Goal: Information Seeking & Learning: Learn about a topic

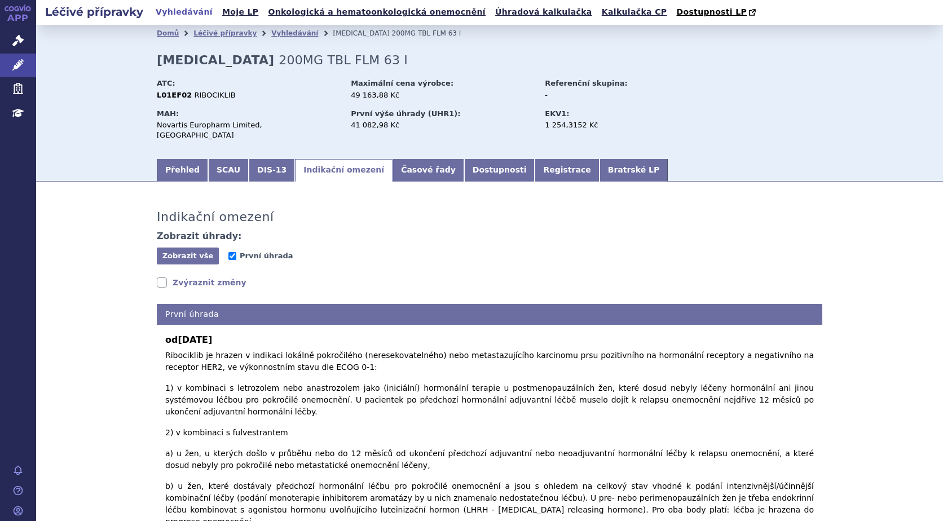
scroll to position [164, 0]
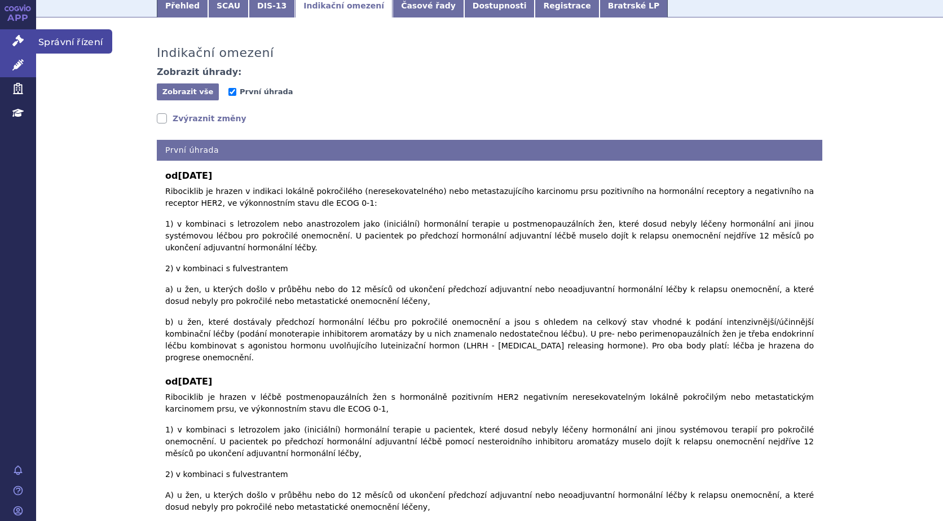
click at [12, 44] on icon at bounding box center [17, 40] width 11 height 11
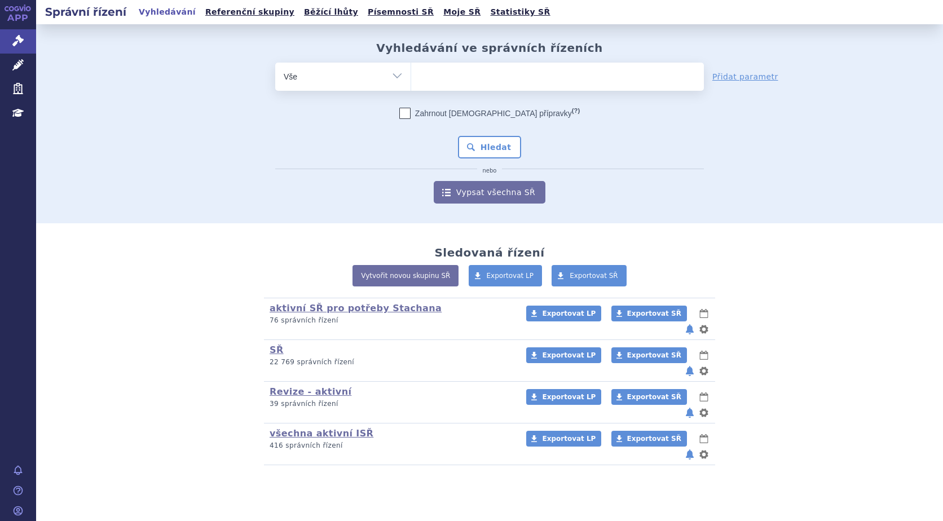
click at [444, 78] on ul at bounding box center [557, 75] width 293 height 24
click at [411, 78] on select at bounding box center [411, 76] width 1 height 28
type input "ax"
type input "axi"
type input "axit"
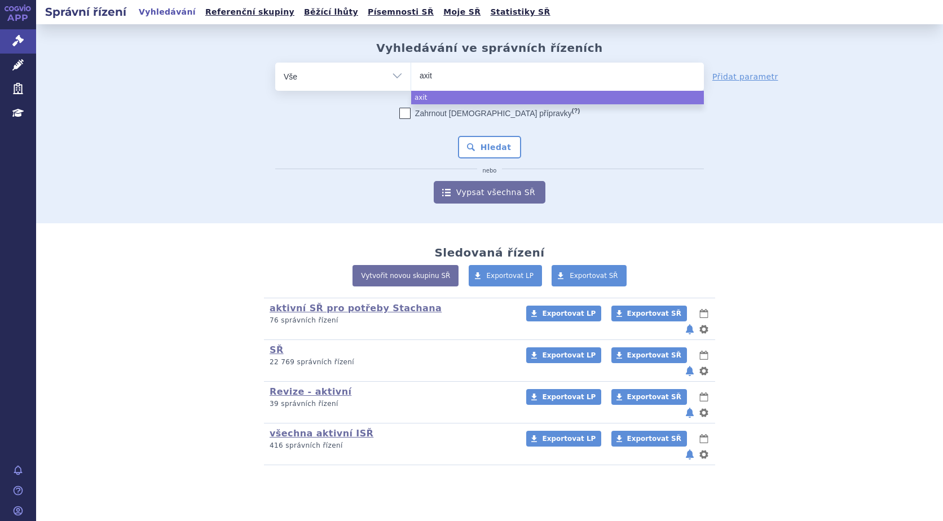
type input "axiti"
type input "axitin"
type input "axitini"
type input "axitinib"
select select "axitinib"
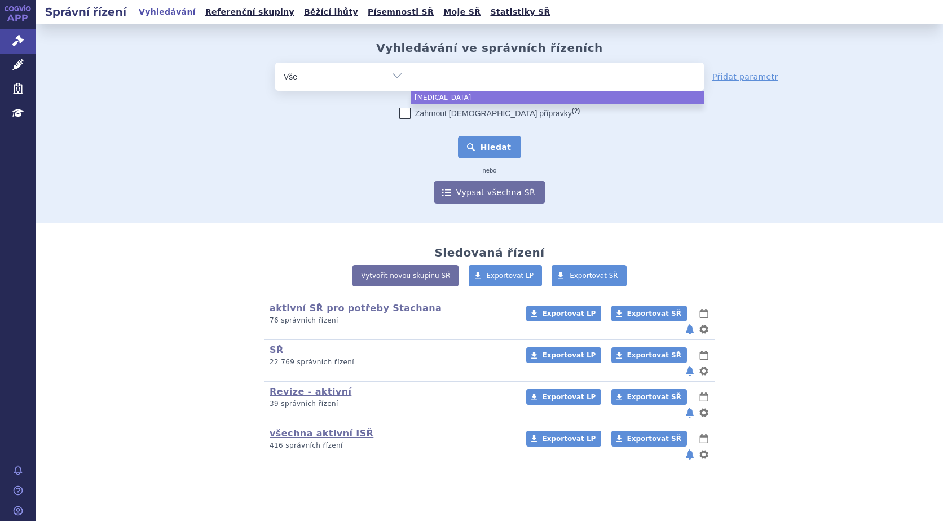
click at [503, 147] on button "Hledat" at bounding box center [490, 147] width 64 height 23
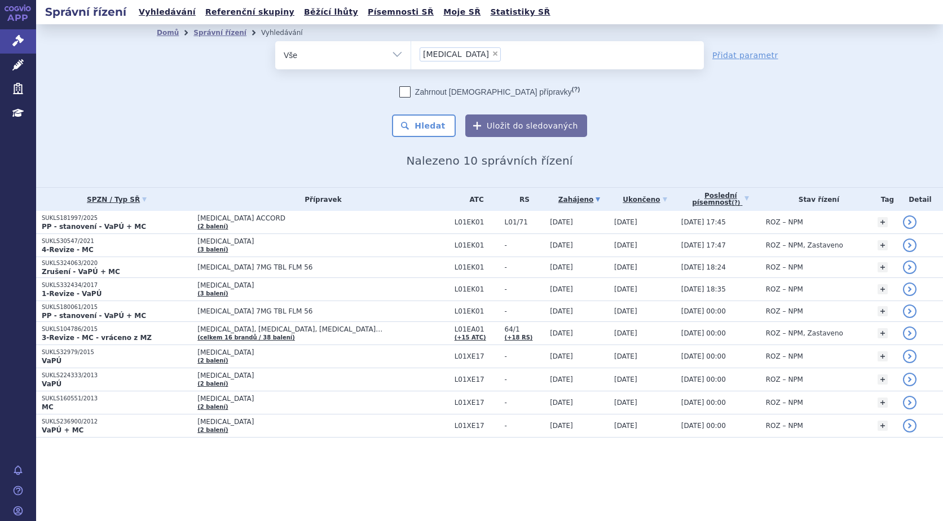
click at [492, 50] on span "×" at bounding box center [495, 53] width 7 height 7
click at [411, 50] on select "axitinib" at bounding box center [411, 55] width 1 height 28
select select
click at [449, 56] on ul at bounding box center [557, 53] width 293 height 24
click at [411, 56] on select "axitinib" at bounding box center [411, 55] width 1 height 28
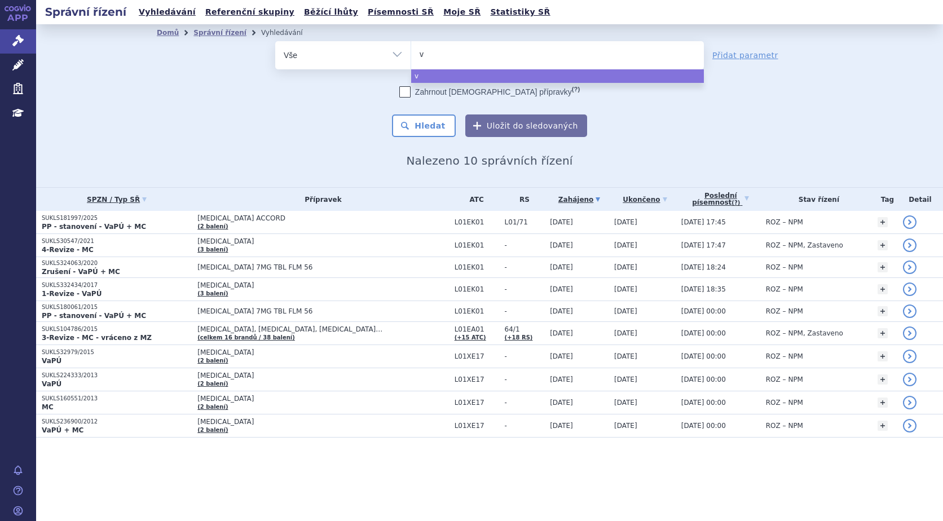
type input "ve"
type input "ver"
type input "ve"
type input "v"
type input "ib"
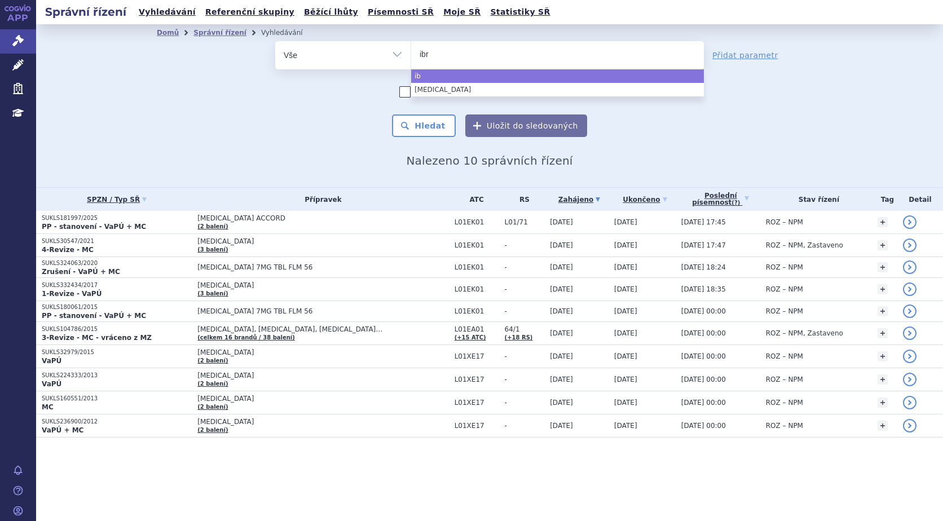
type input "ibra"
type input "ibran"
type input "ibrance"
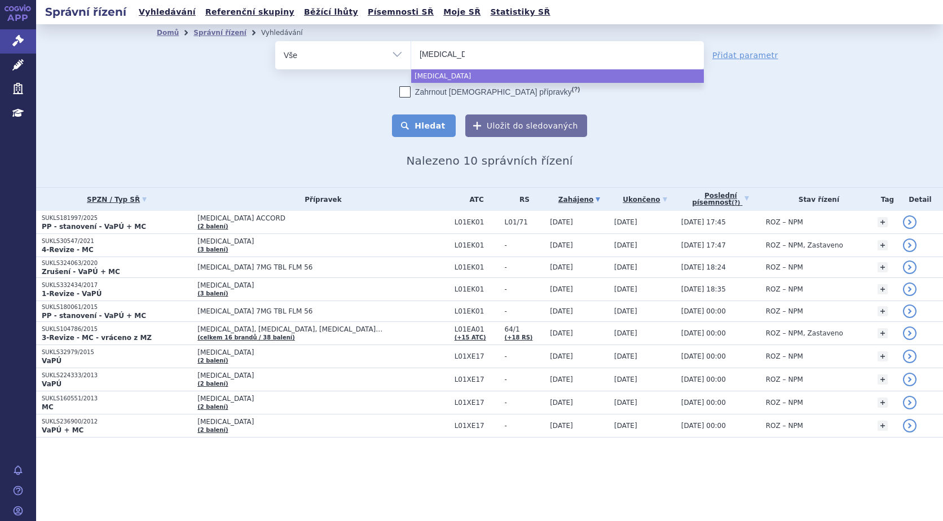
select select "ibrance"
click at [425, 121] on button "Hledat" at bounding box center [424, 126] width 64 height 23
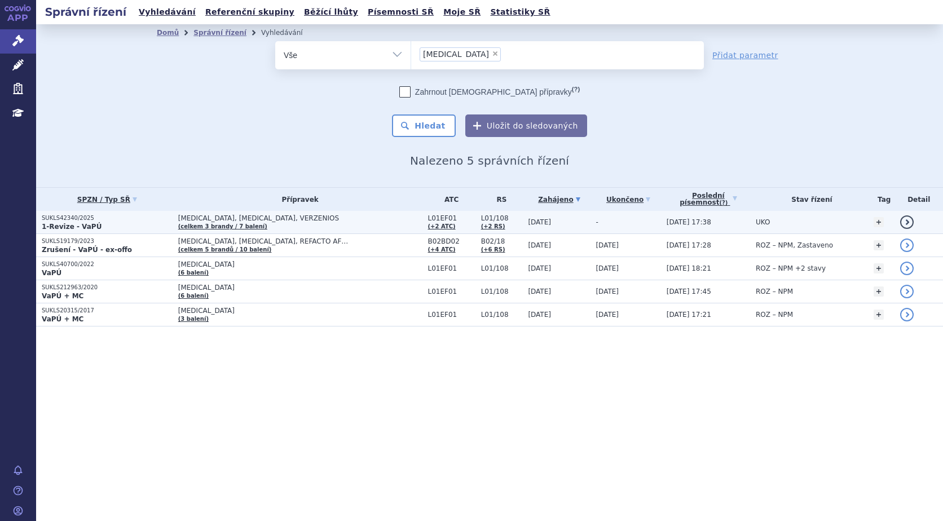
click at [66, 218] on p "SUKLS42340/2025" at bounding box center [107, 218] width 131 height 8
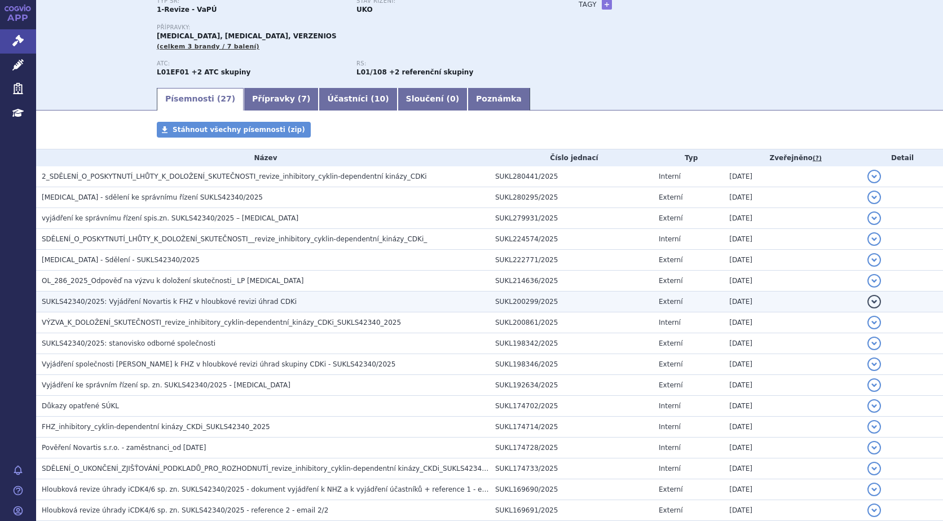
scroll to position [113, 0]
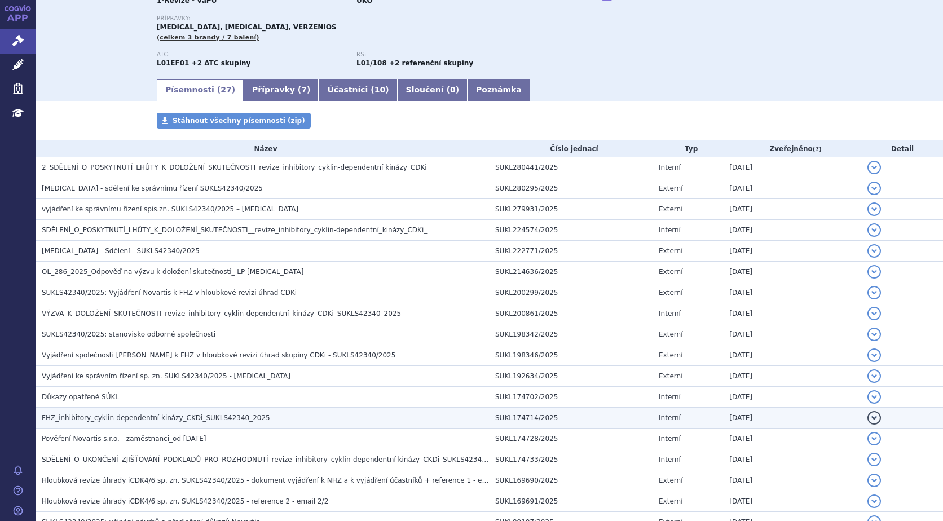
click at [125, 418] on span "FHZ_inhibitory_cyklin-dependentní kinázy_CKDi_SUKLS42340_2025" at bounding box center [156, 418] width 229 height 8
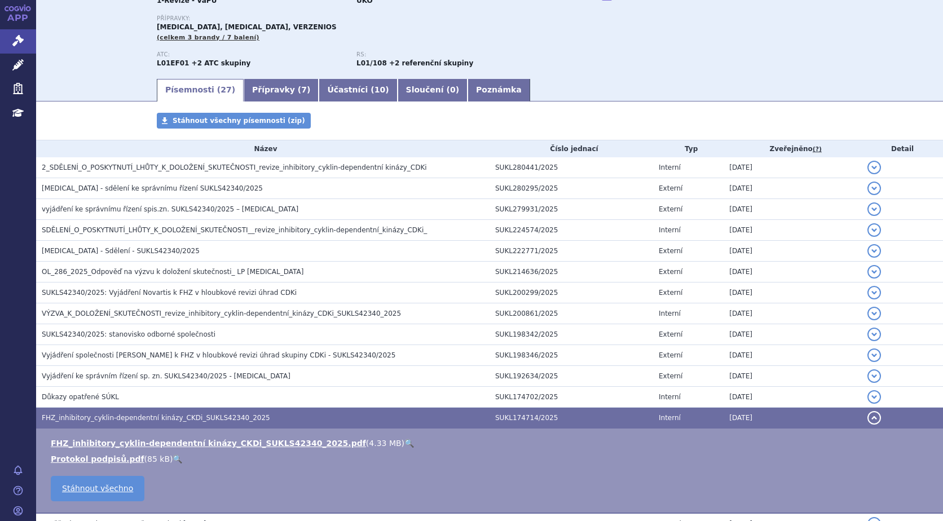
click at [405, 444] on link "🔍" at bounding box center [410, 443] width 10 height 9
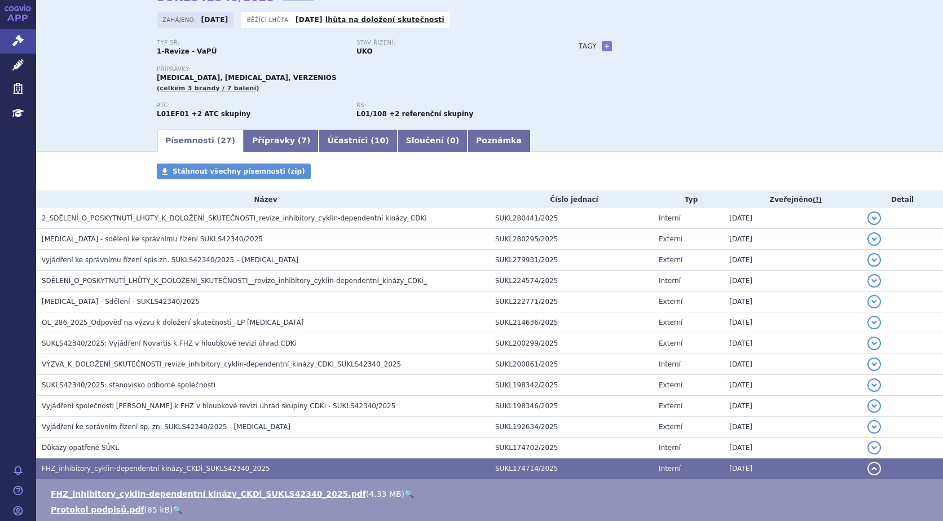
scroll to position [0, 0]
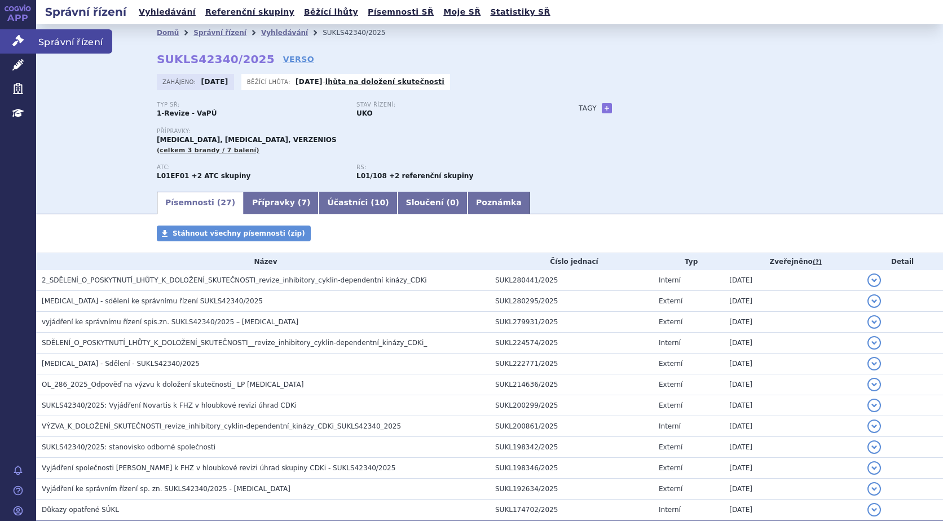
click at [18, 43] on icon at bounding box center [17, 40] width 11 height 11
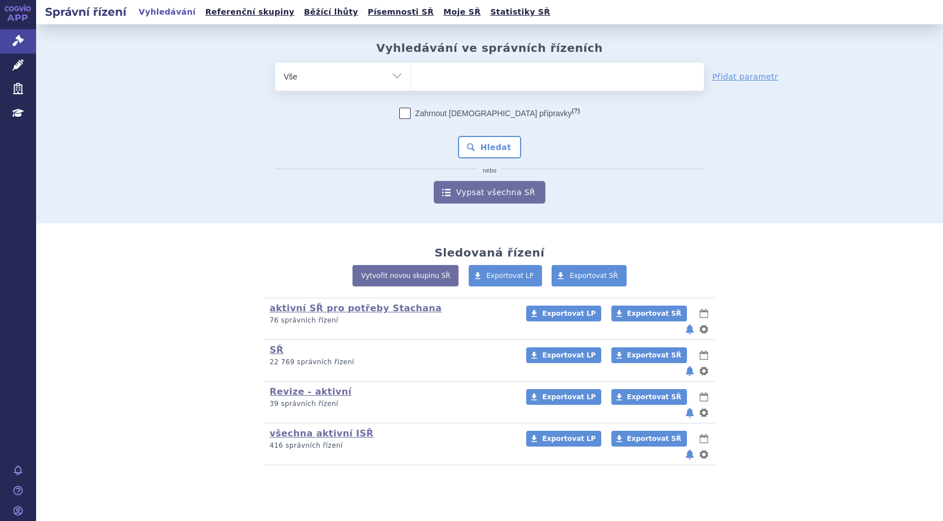
click at [431, 81] on ul at bounding box center [557, 75] width 293 height 24
click at [411, 81] on select at bounding box center [411, 76] width 1 height 28
type input "ki"
type input "kis"
type input "kisq"
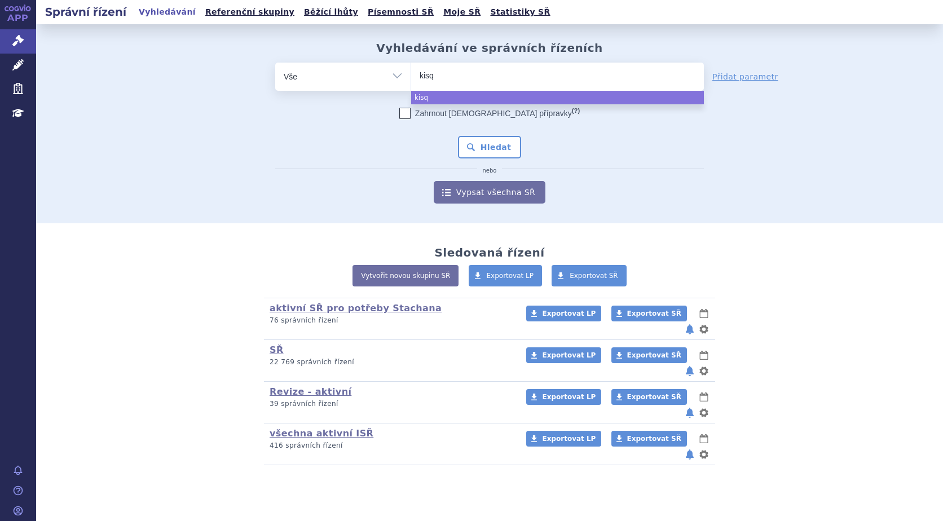
type input "kisqa"
type input "kisqal"
type input "kisqali"
select select "kisqali"
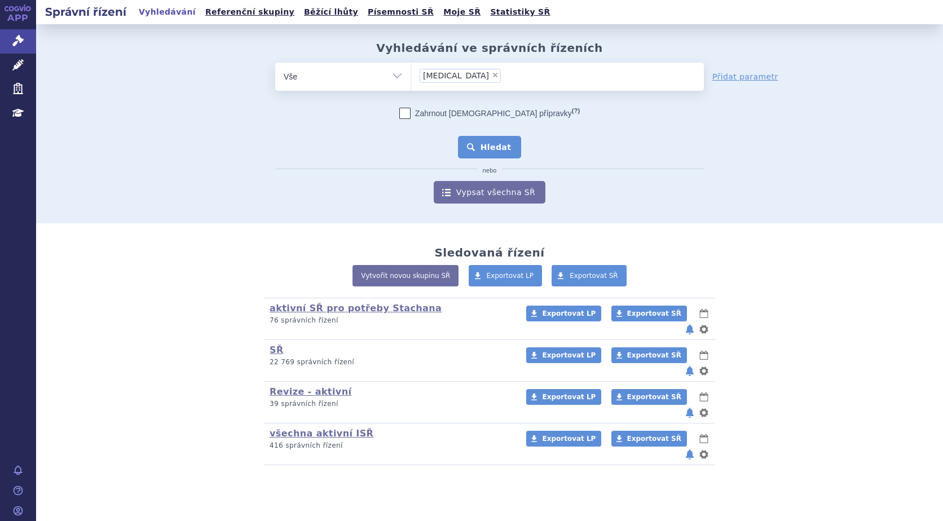
click at [484, 143] on button "Hledat" at bounding box center [490, 147] width 64 height 23
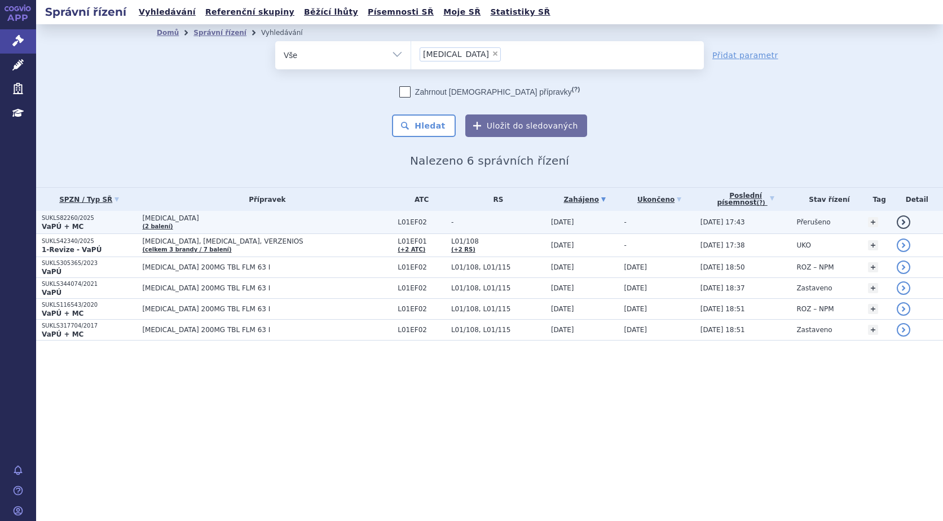
click at [65, 220] on p "SUKLS82260/2025" at bounding box center [89, 218] width 95 height 8
